Goal: Use online tool/utility: Utilize a website feature to perform a specific function

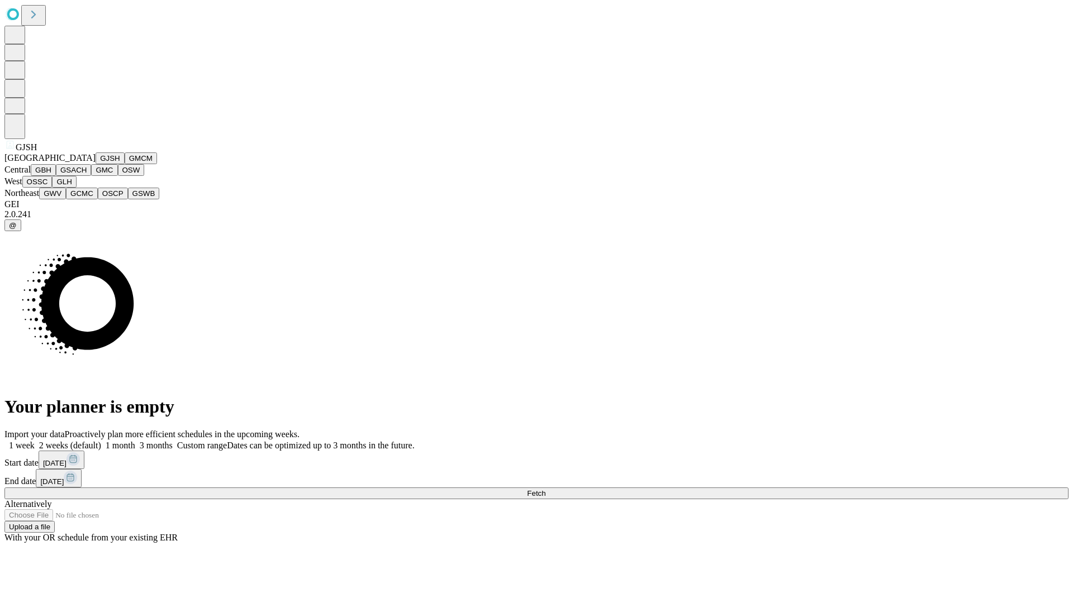
click at [96, 164] on button "GJSH" at bounding box center [110, 159] width 29 height 12
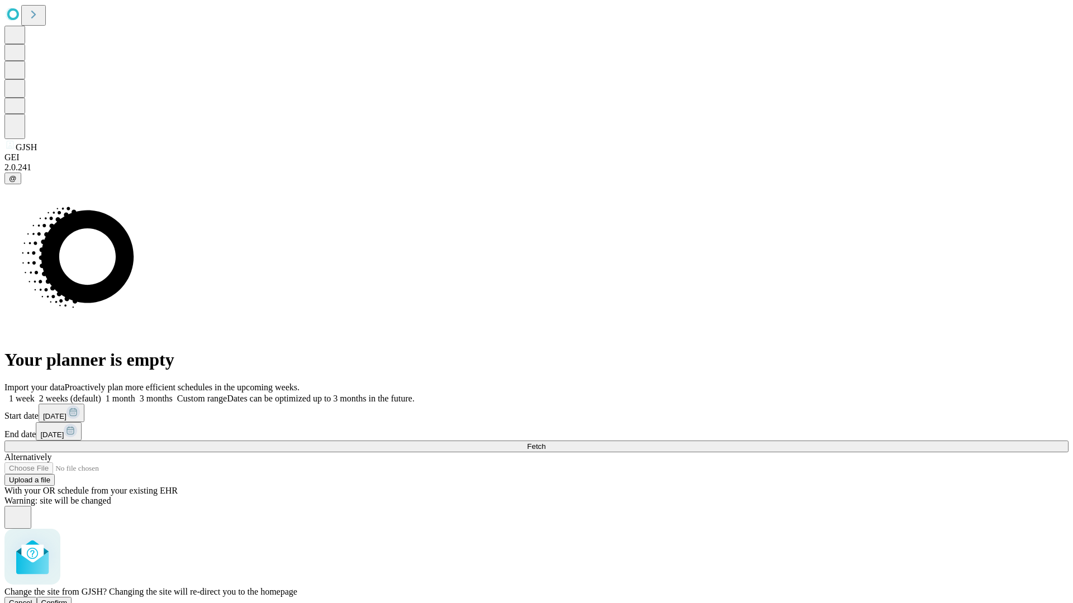
click at [68, 599] on span "Confirm" at bounding box center [54, 603] width 26 height 8
click at [101, 394] on label "2 weeks (default)" at bounding box center [68, 398] width 66 height 9
click at [545, 443] on span "Fetch" at bounding box center [536, 447] width 18 height 8
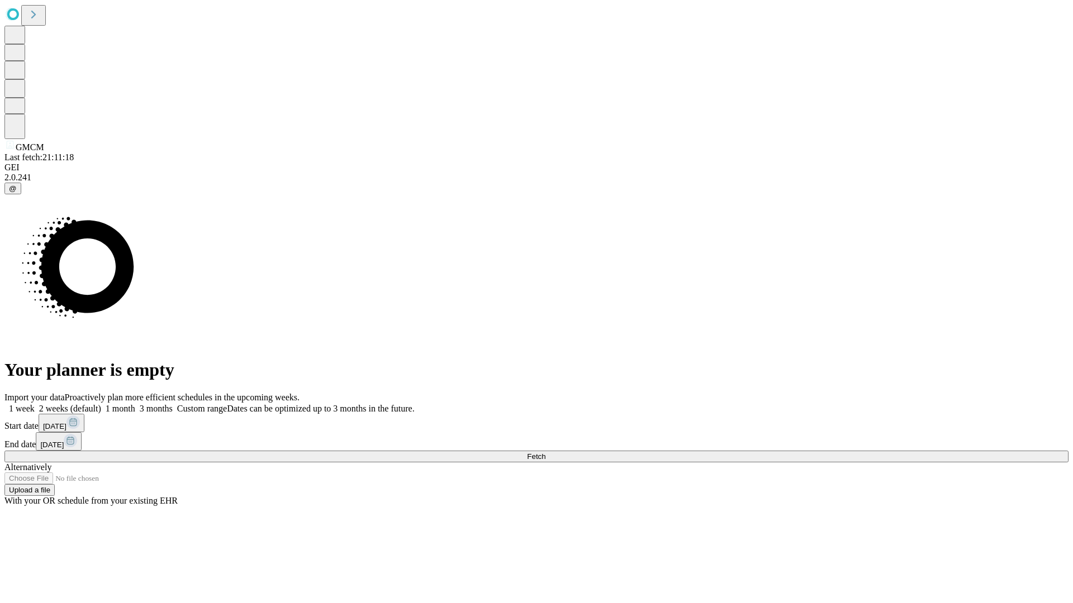
click at [101, 404] on label "2 weeks (default)" at bounding box center [68, 408] width 66 height 9
click at [545, 453] on span "Fetch" at bounding box center [536, 457] width 18 height 8
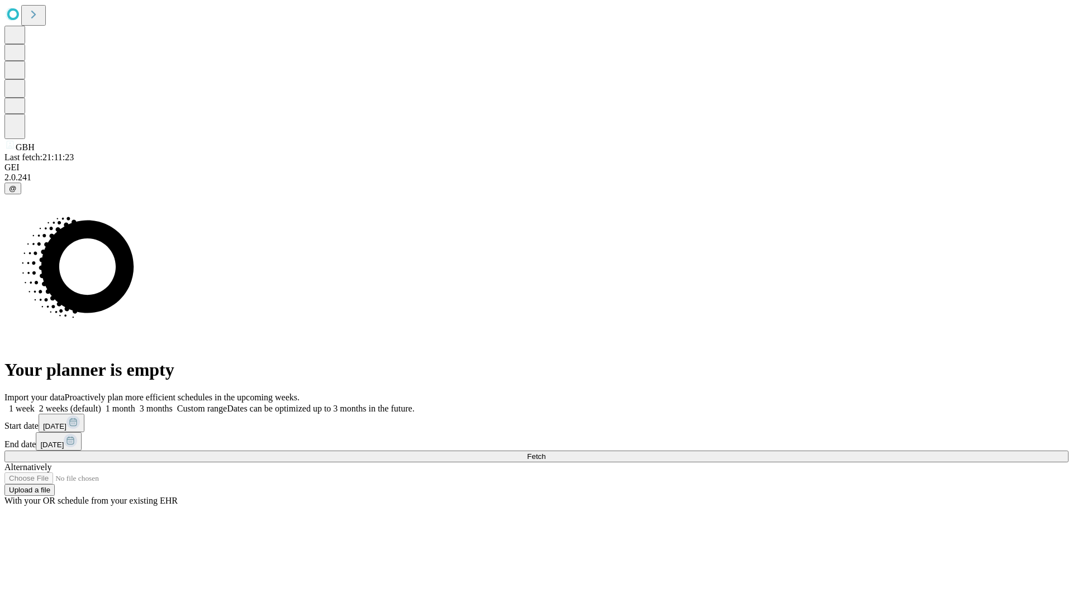
click at [101, 404] on label "2 weeks (default)" at bounding box center [68, 408] width 66 height 9
click at [545, 453] on span "Fetch" at bounding box center [536, 457] width 18 height 8
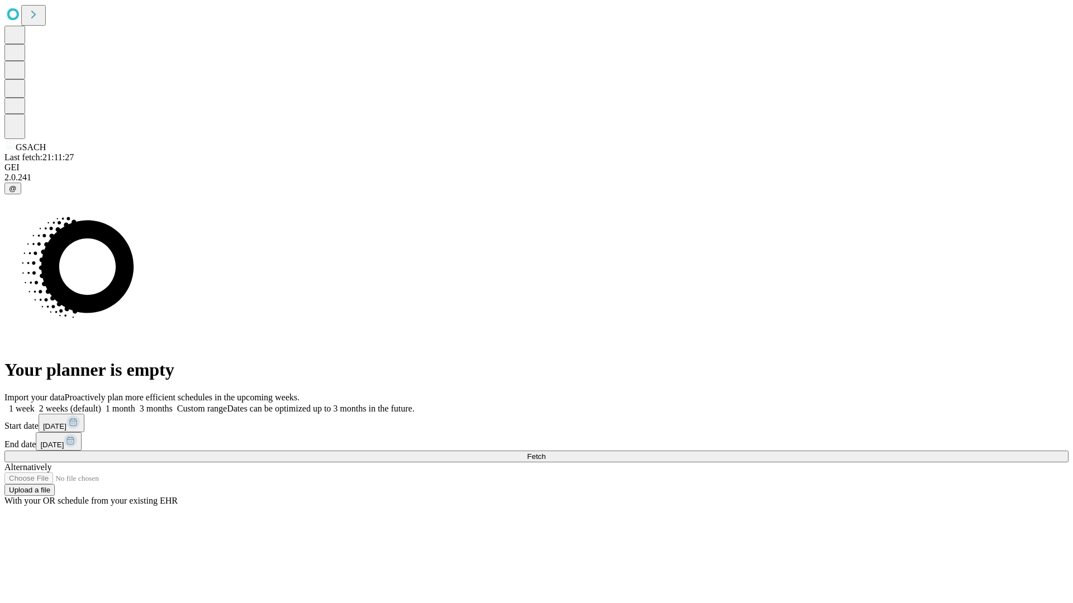
click at [545, 453] on span "Fetch" at bounding box center [536, 457] width 18 height 8
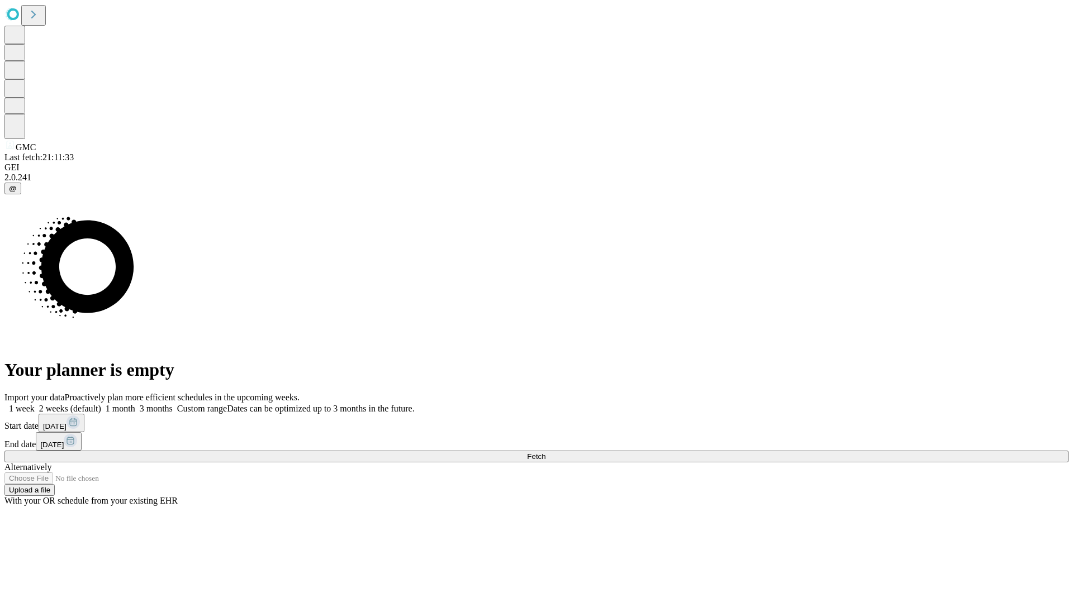
click at [101, 404] on label "2 weeks (default)" at bounding box center [68, 408] width 66 height 9
click at [545, 453] on span "Fetch" at bounding box center [536, 457] width 18 height 8
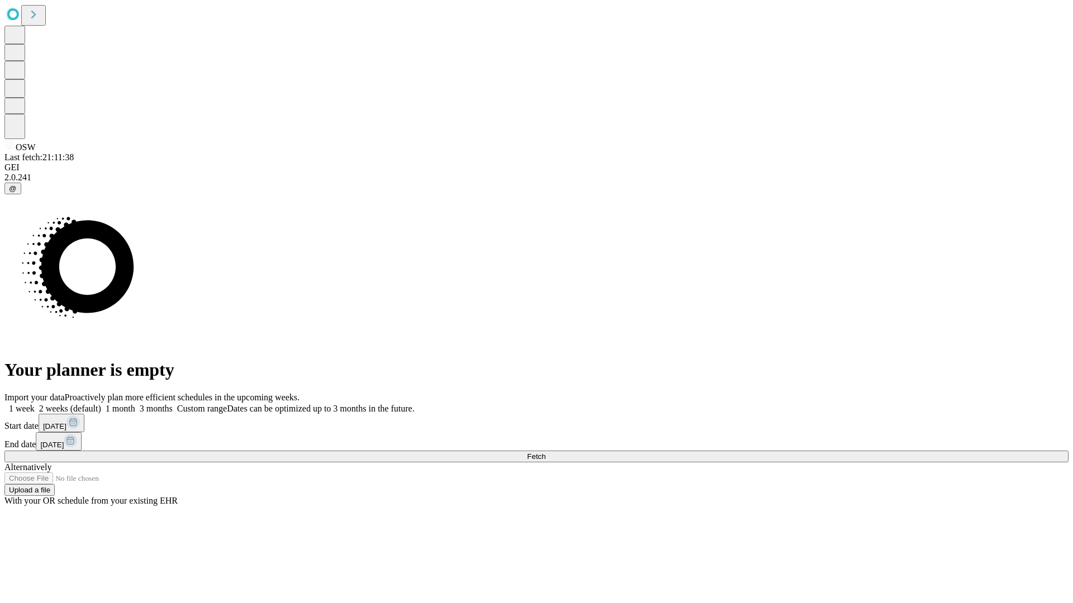
click at [545, 453] on span "Fetch" at bounding box center [536, 457] width 18 height 8
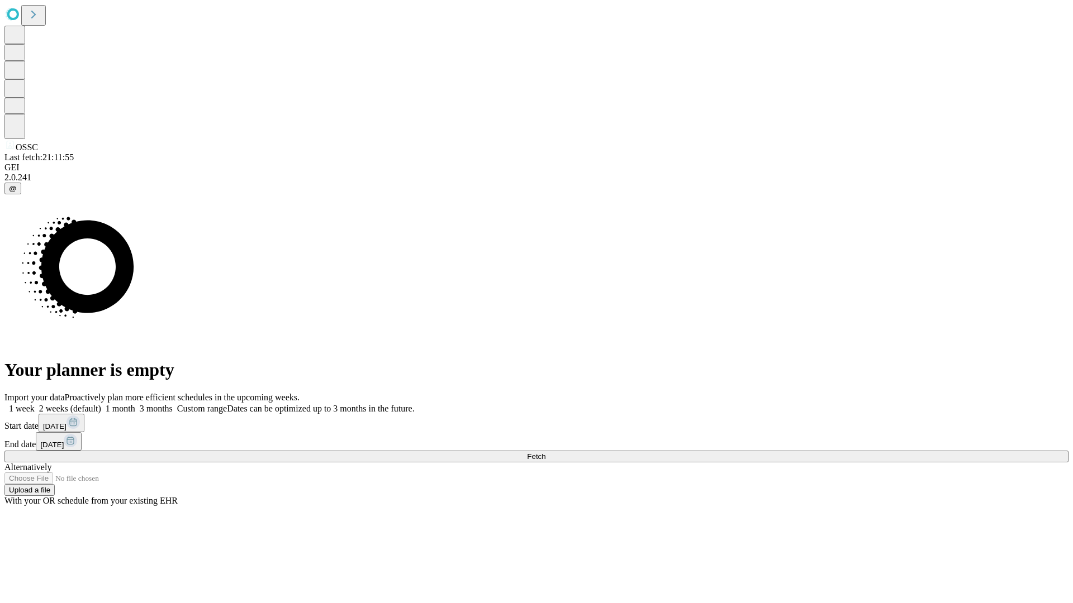
click at [101, 404] on label "2 weeks (default)" at bounding box center [68, 408] width 66 height 9
click at [545, 453] on span "Fetch" at bounding box center [536, 457] width 18 height 8
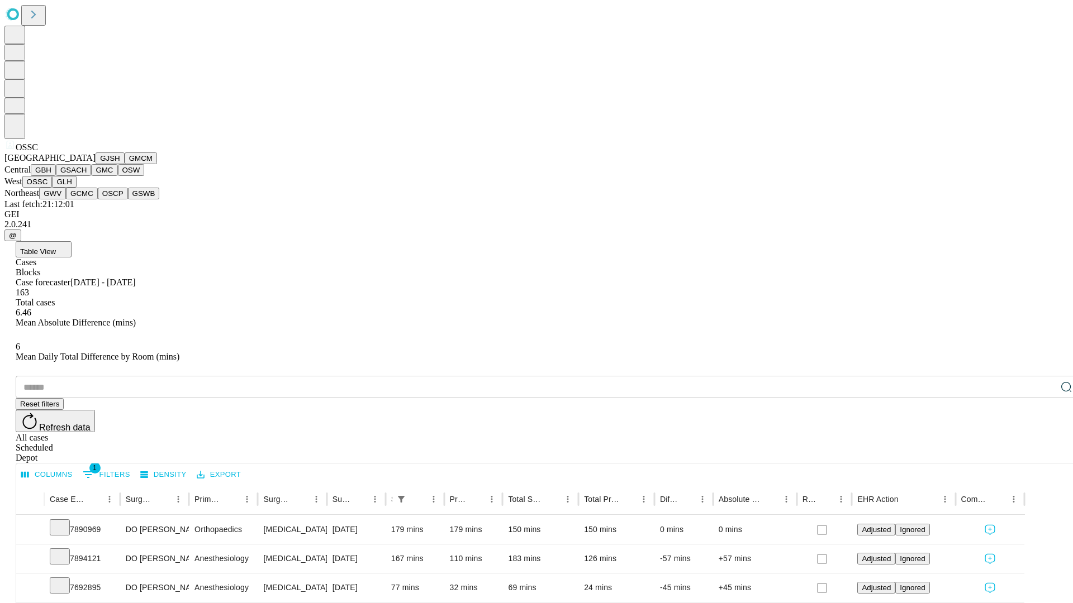
click at [76, 188] on button "GLH" at bounding box center [64, 182] width 24 height 12
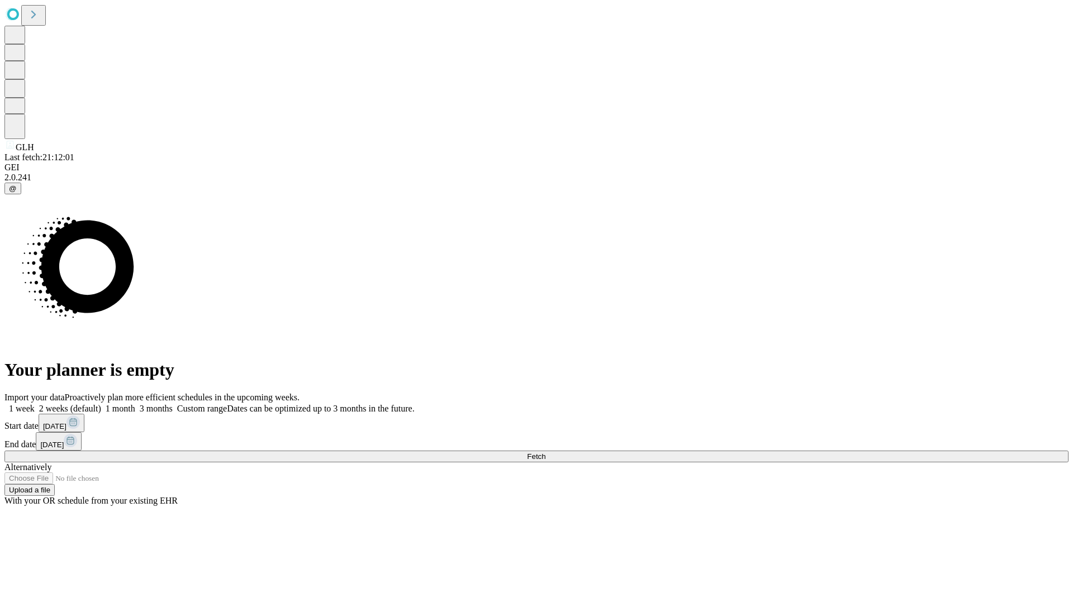
click at [101, 404] on label "2 weeks (default)" at bounding box center [68, 408] width 66 height 9
click at [545, 453] on span "Fetch" at bounding box center [536, 457] width 18 height 8
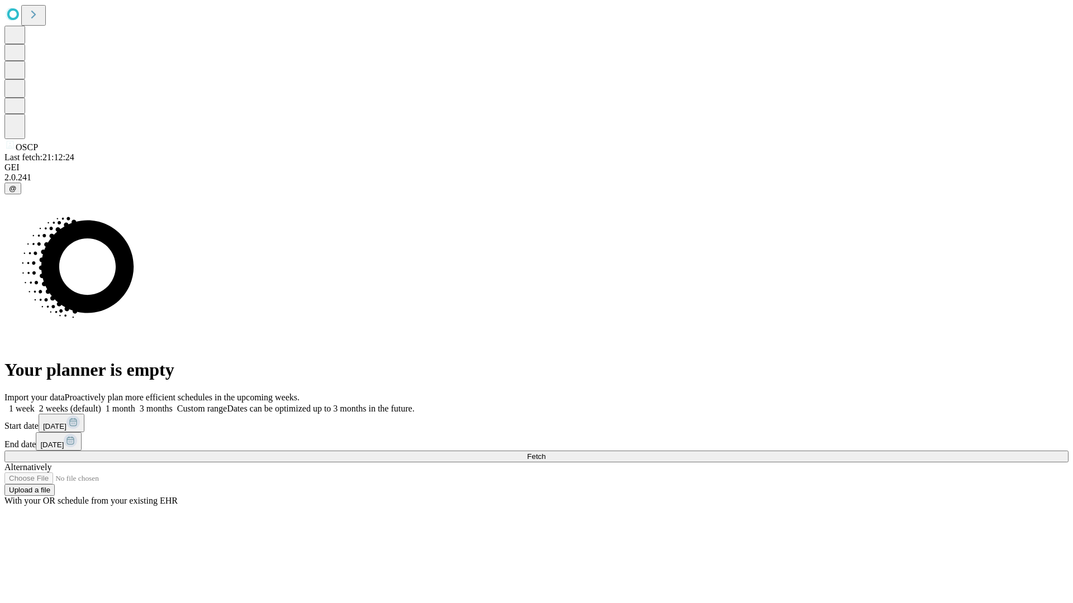
click at [101, 404] on label "2 weeks (default)" at bounding box center [68, 408] width 66 height 9
click at [545, 453] on span "Fetch" at bounding box center [536, 457] width 18 height 8
